Goal: Check status: Check status

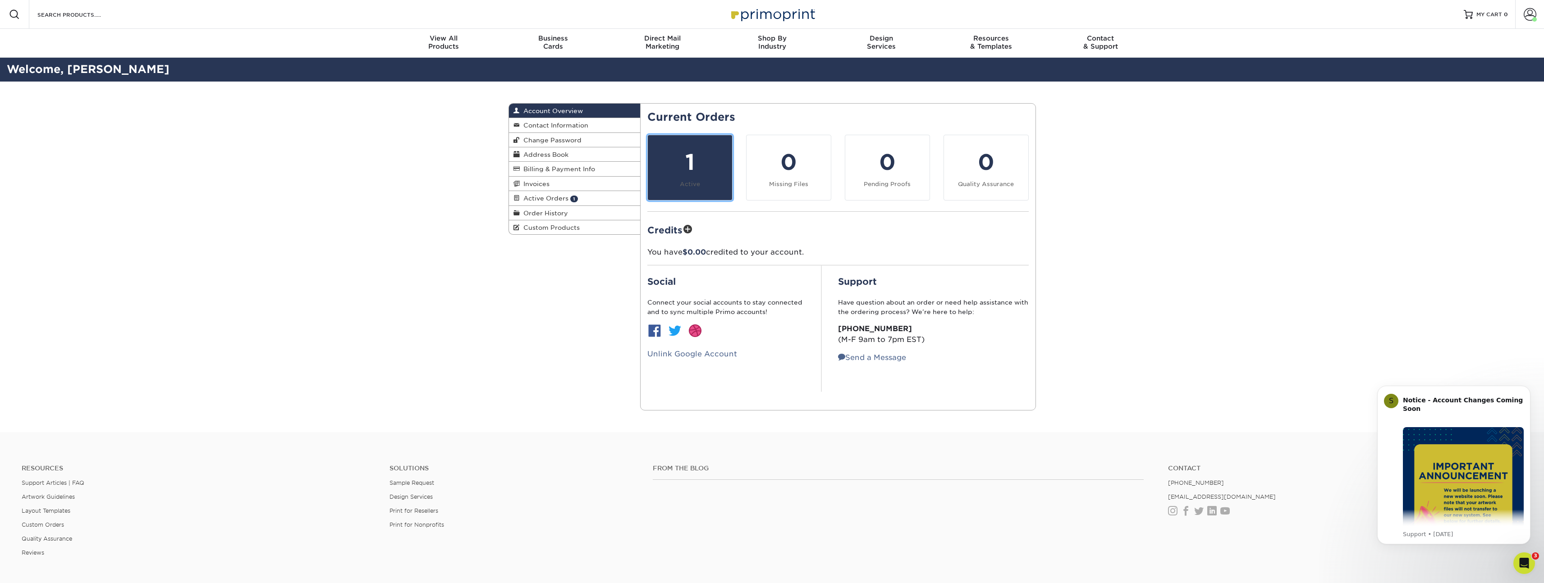
click at [678, 169] on div "1" at bounding box center [690, 162] width 74 height 32
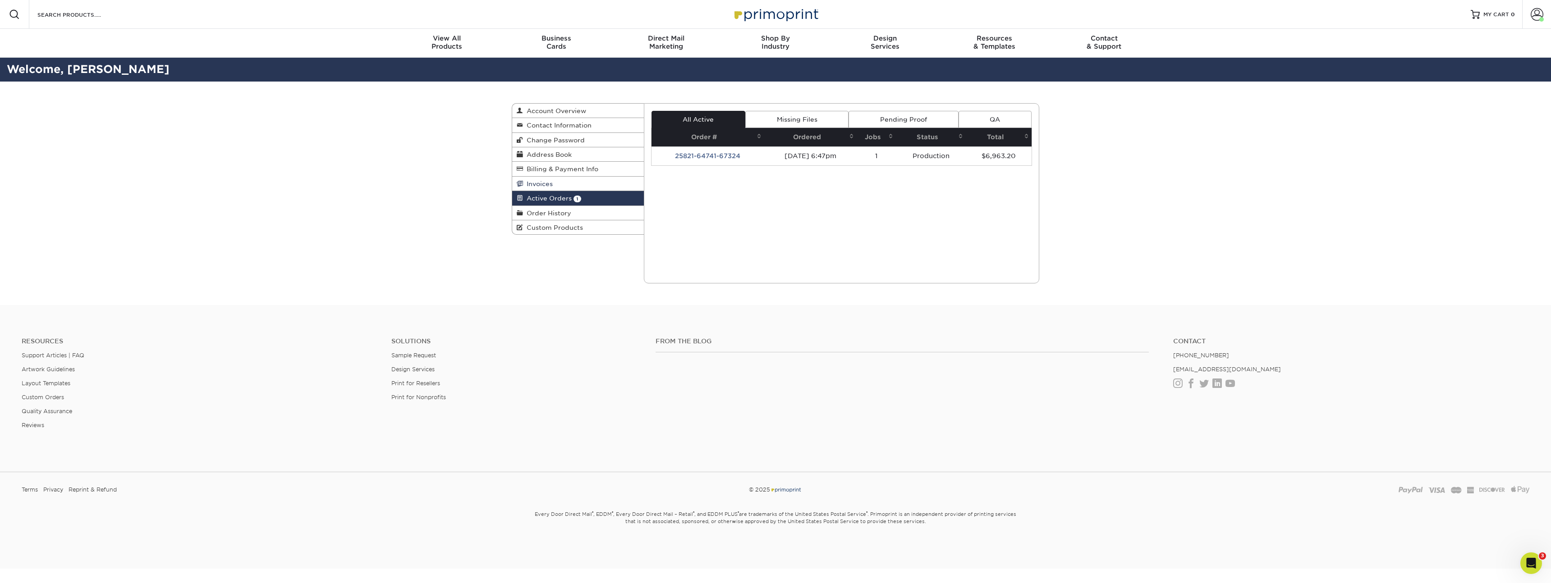
click at [535, 181] on span "Invoices" at bounding box center [538, 183] width 30 height 7
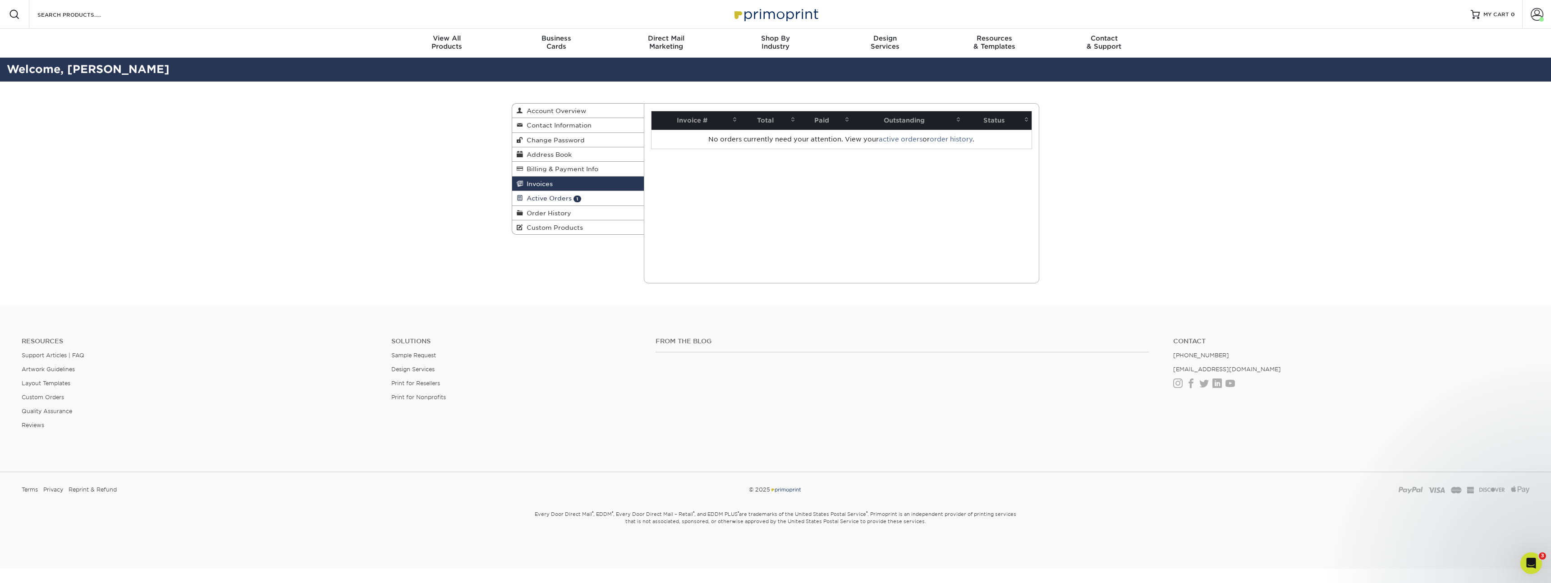
click at [565, 196] on span "Active Orders" at bounding box center [547, 198] width 49 height 7
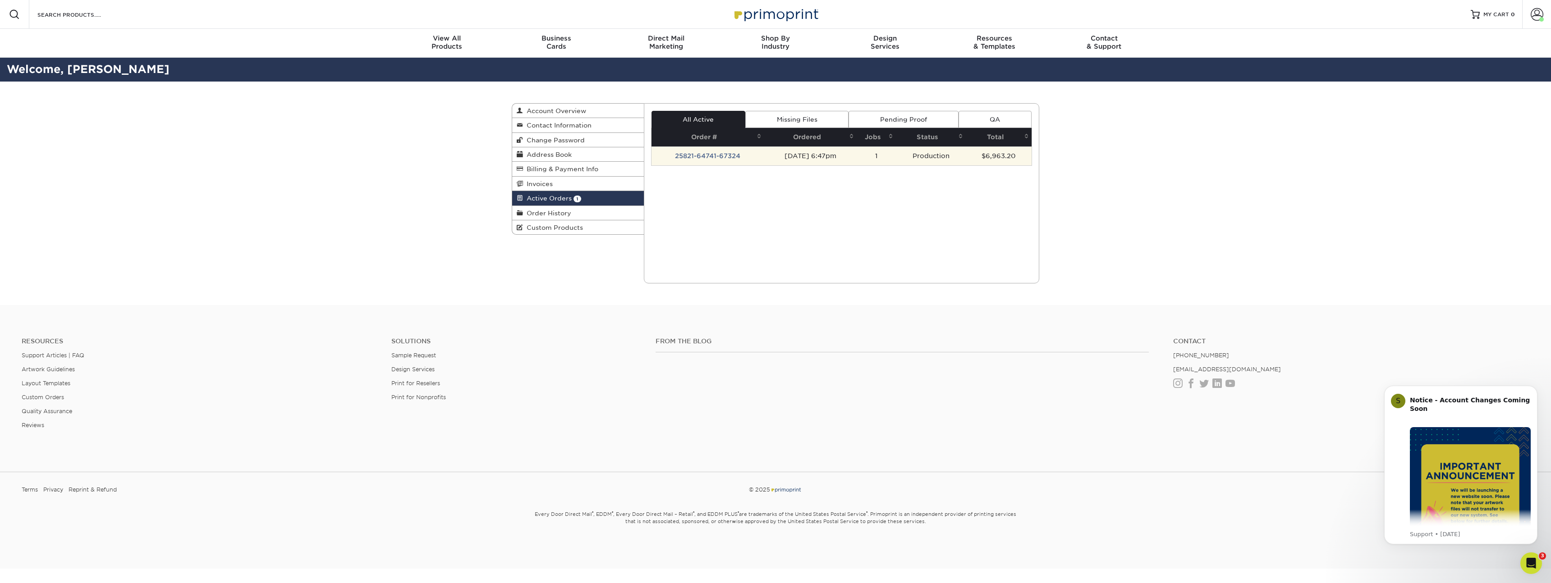
click at [710, 153] on td "25821-64741-67324" at bounding box center [708, 156] width 113 height 19
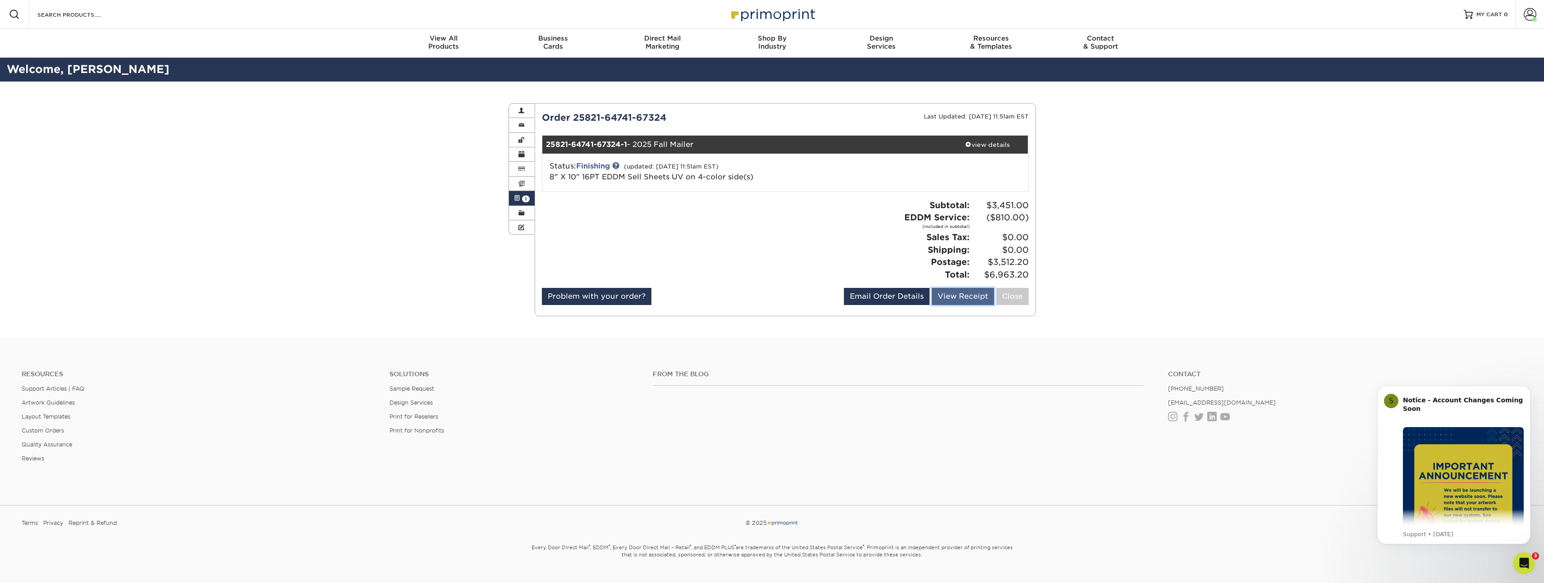
click at [948, 295] on link "View Receipt" at bounding box center [963, 296] width 62 height 17
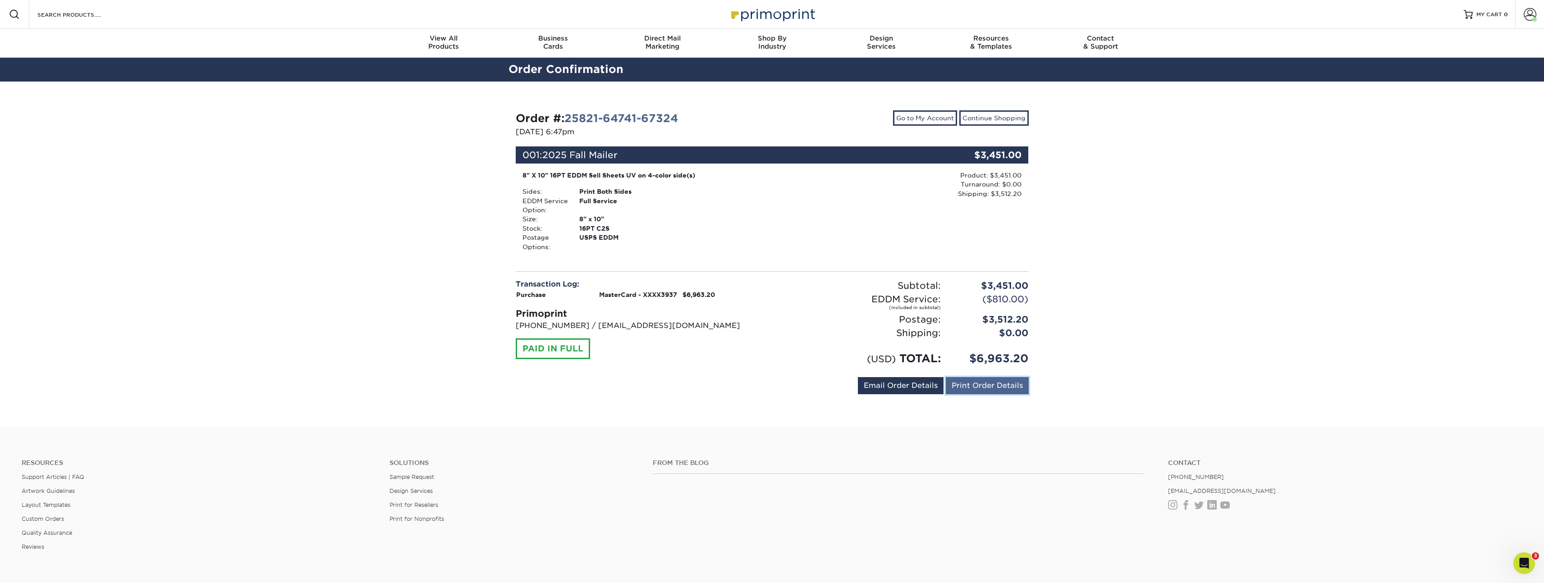
click at [984, 380] on link "Print Order Details" at bounding box center [987, 385] width 83 height 17
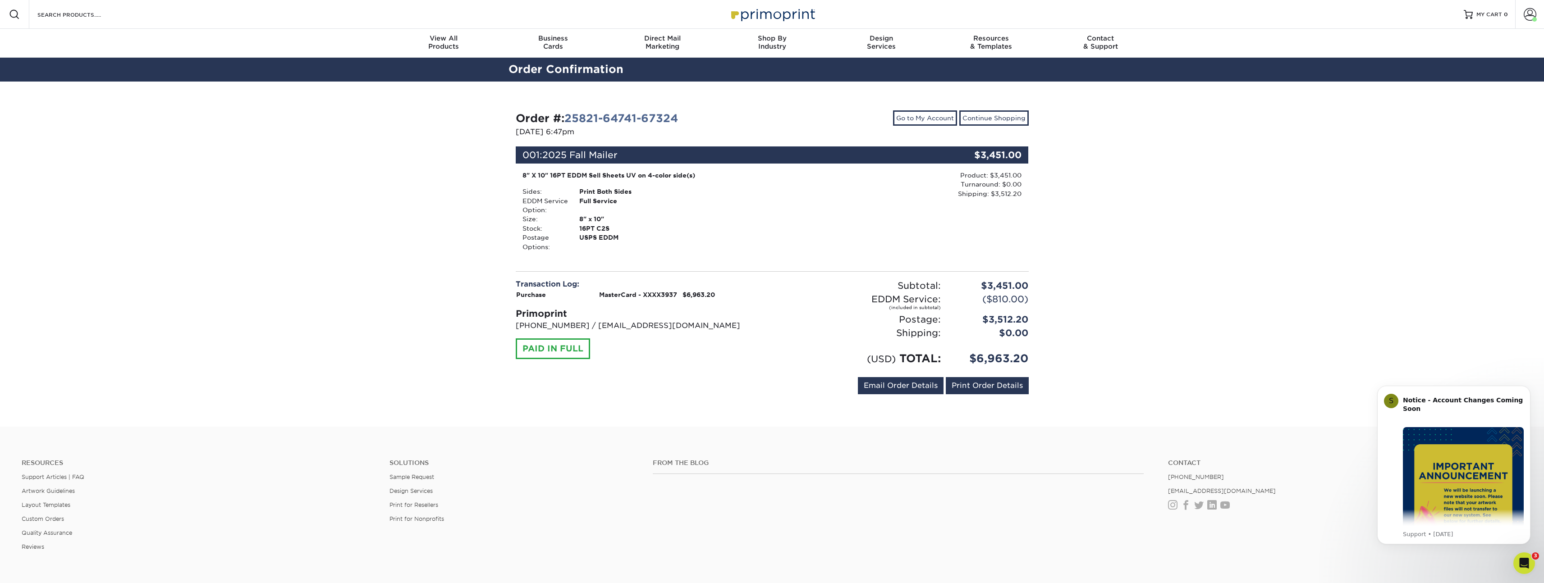
drag, startPoint x: 1252, startPoint y: 102, endPoint x: 1259, endPoint y: 88, distance: 15.5
click at [1253, 97] on div "Order #: 25821-64741-67324 [DATE] 6:47pm Go to My Account Continue Shopping 001…" at bounding box center [772, 254] width 1544 height 345
